Goal: Task Accomplishment & Management: Complete application form

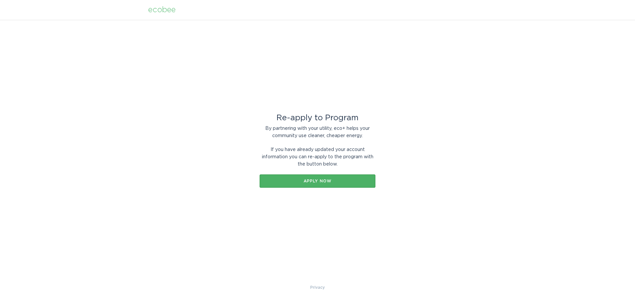
click at [337, 183] on div "Apply now" at bounding box center [317, 181] width 109 height 4
